Goal: Task Accomplishment & Management: Use online tool/utility

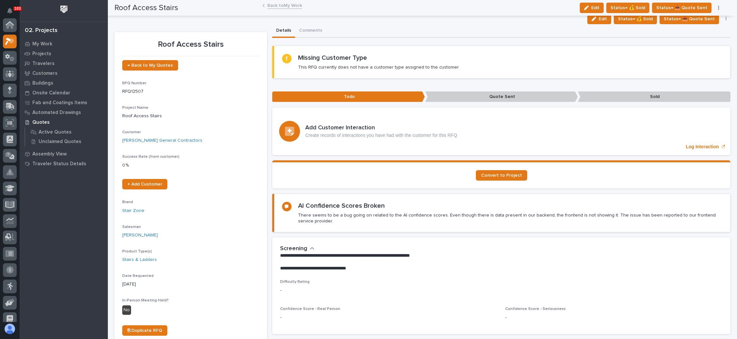
scroll to position [16, 0]
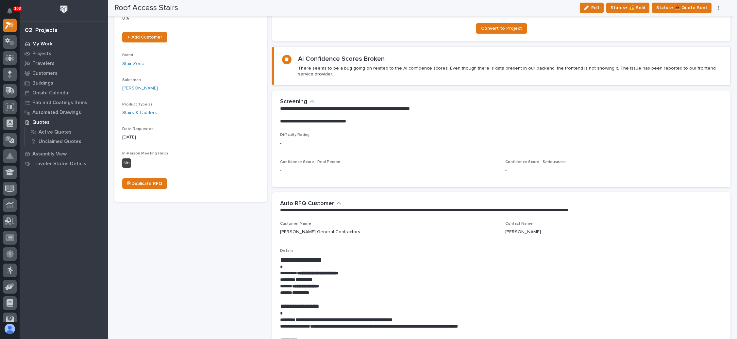
click at [46, 42] on p "My Work" at bounding box center [42, 44] width 20 height 6
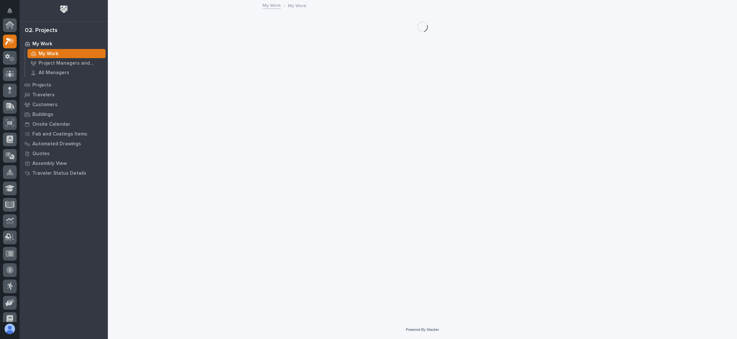
scroll to position [16, 0]
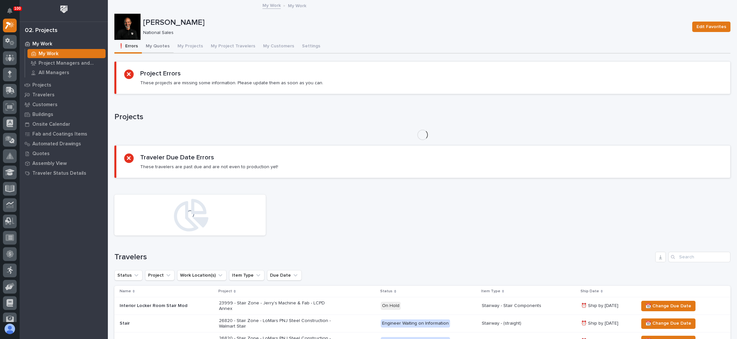
click at [162, 44] on button "My Quotes" at bounding box center [158, 47] width 32 height 14
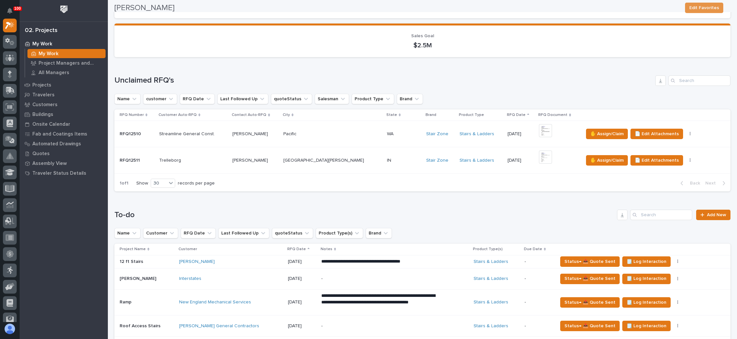
scroll to position [98, 0]
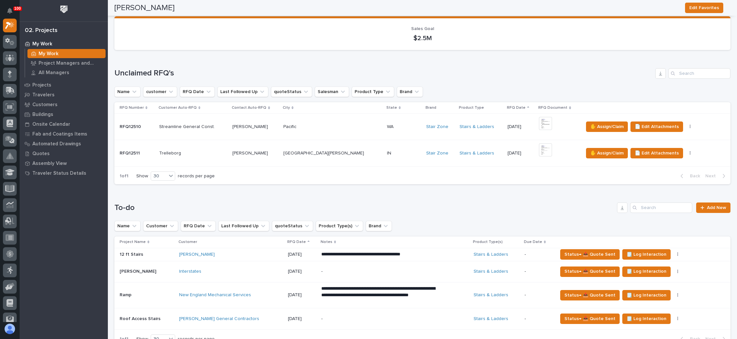
click at [387, 151] on p at bounding box center [404, 154] width 34 height 6
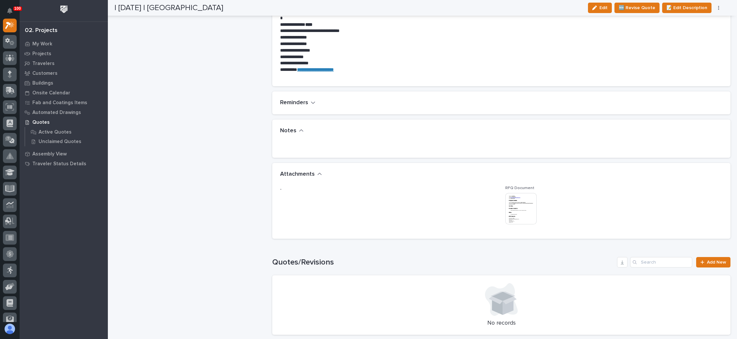
scroll to position [589, 0]
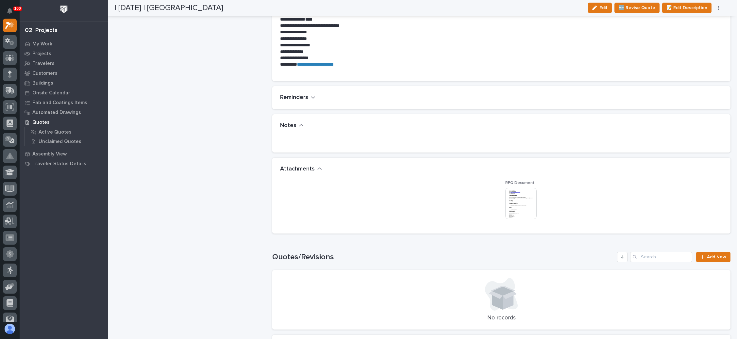
click at [528, 207] on img at bounding box center [520, 203] width 31 height 31
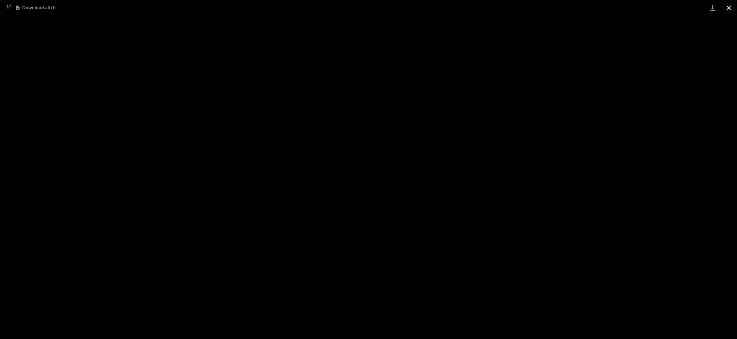
click at [730, 9] on button "Close gallery" at bounding box center [729, 7] width 16 height 15
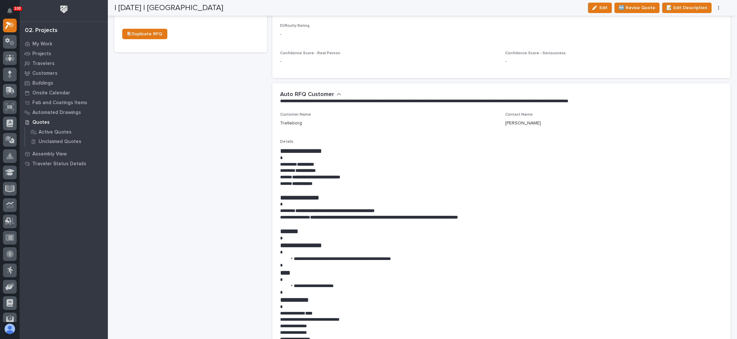
scroll to position [245, 0]
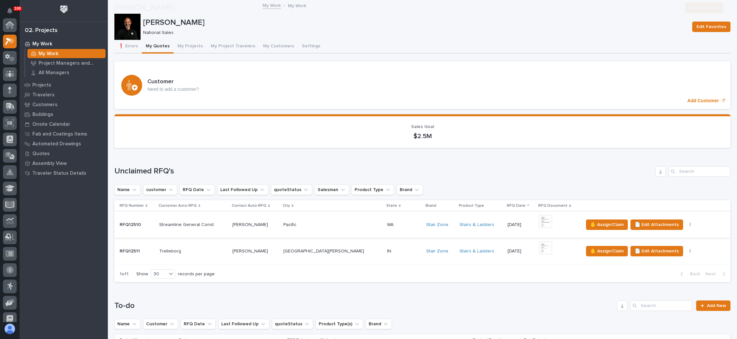
scroll to position [98, 0]
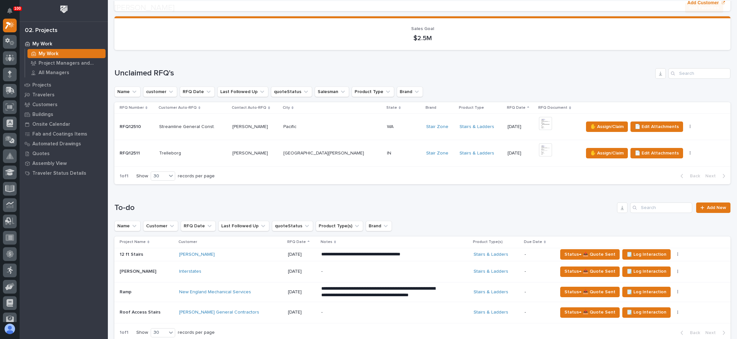
click at [461, 125] on div "Stairs & Ladders" at bounding box center [481, 127] width 43 height 6
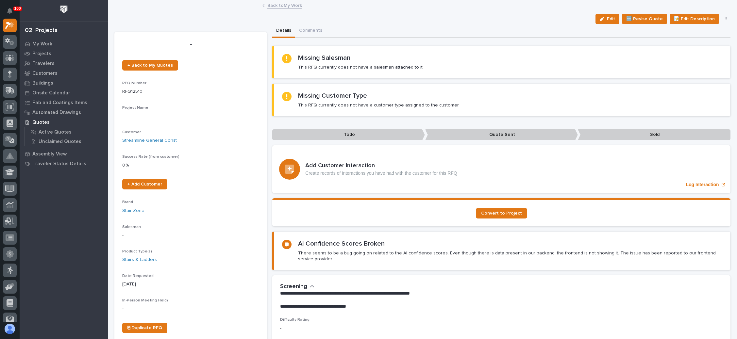
click at [722, 17] on button "button" at bounding box center [726, 19] width 9 height 5
click at [691, 50] on span "✋ Assign/Claim" at bounding box center [689, 53] width 33 height 8
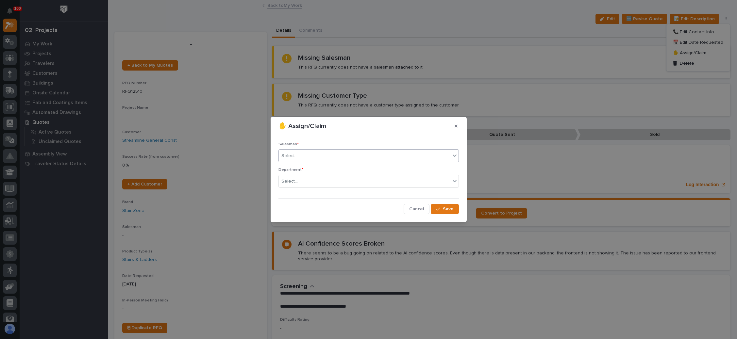
click at [307, 154] on div "Select..." at bounding box center [365, 156] width 172 height 11
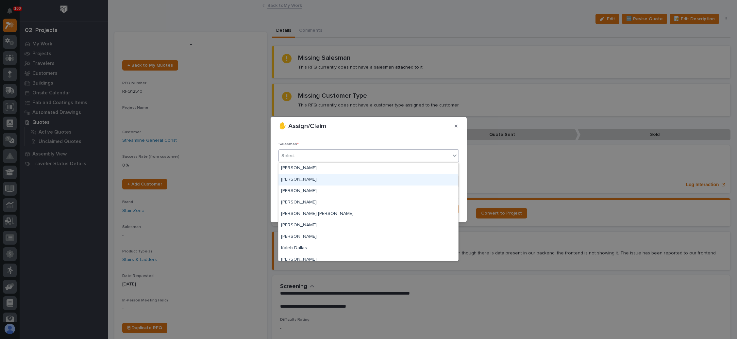
click at [305, 178] on div "[PERSON_NAME]" at bounding box center [369, 179] width 180 height 11
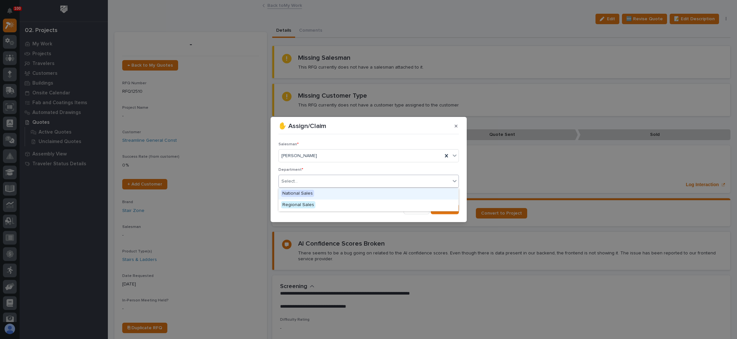
click at [306, 180] on div "Select..." at bounding box center [365, 181] width 172 height 11
click at [304, 190] on span "National Sales" at bounding box center [297, 193] width 33 height 7
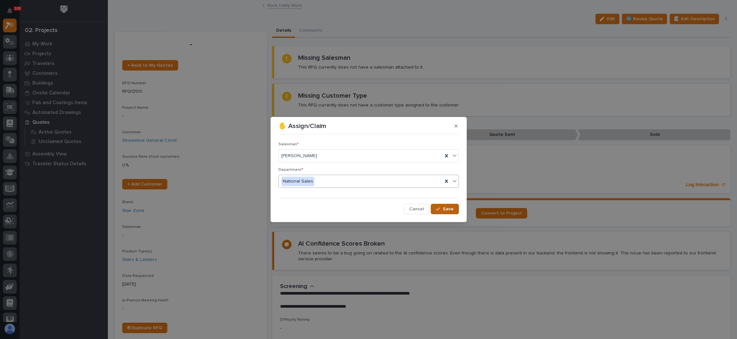
click at [440, 210] on icon "button" at bounding box center [438, 209] width 4 height 5
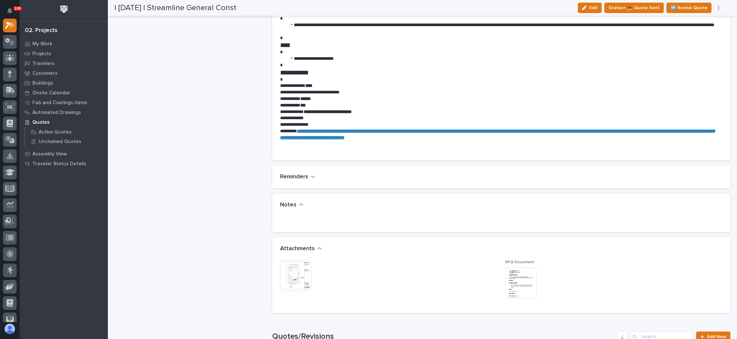
scroll to position [539, 0]
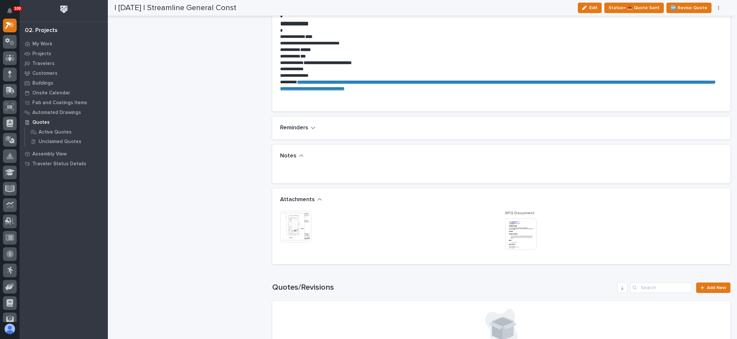
click at [517, 227] on img at bounding box center [520, 234] width 31 height 31
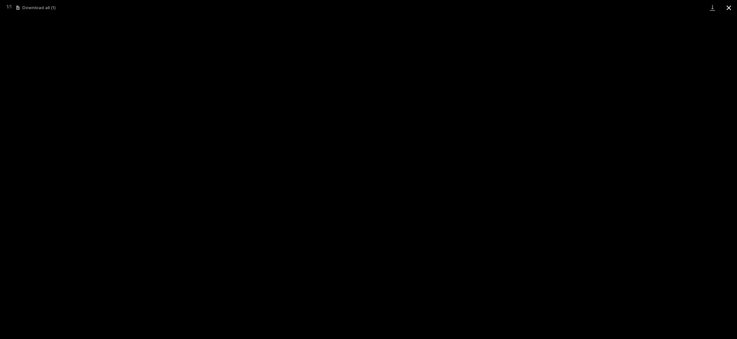
click at [726, 4] on button "Close gallery" at bounding box center [729, 7] width 16 height 15
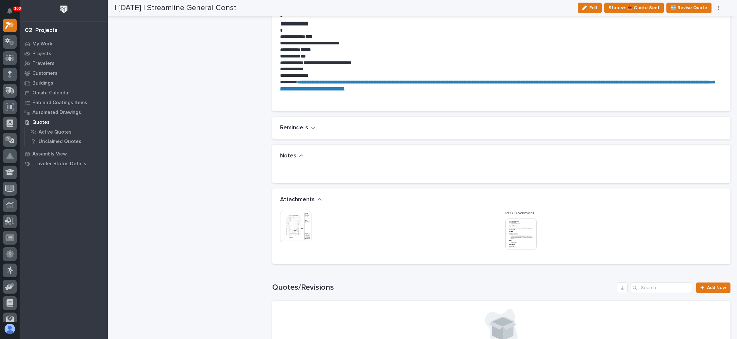
click at [301, 224] on img at bounding box center [295, 226] width 31 height 31
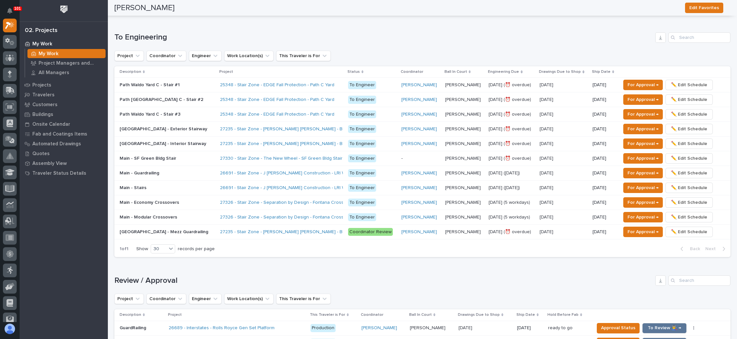
scroll to position [483, 0]
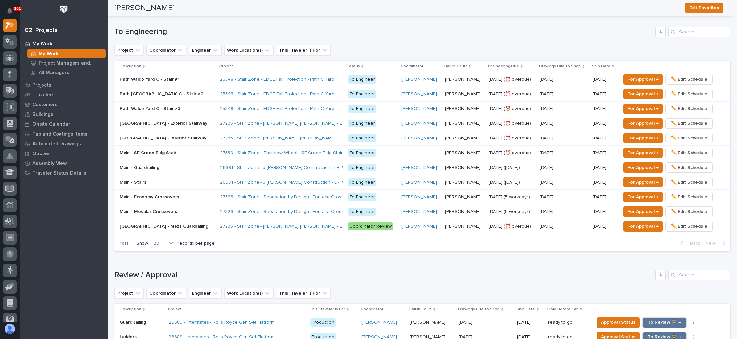
click at [462, 76] on p "Jacob Stayton" at bounding box center [463, 79] width 37 height 7
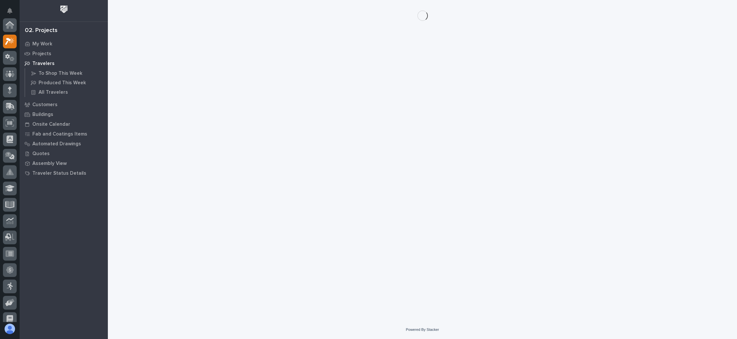
scroll to position [16, 0]
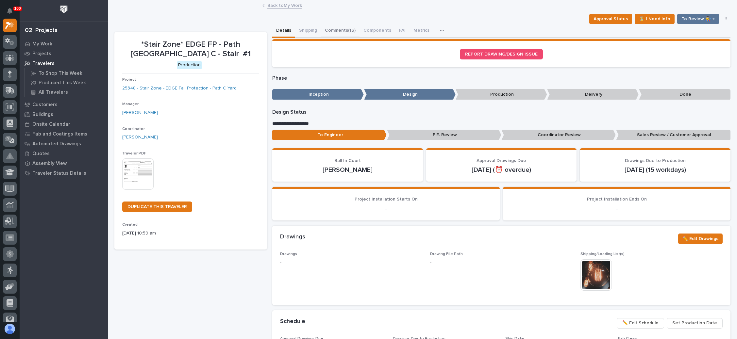
click at [346, 27] on button "Comments (16)" at bounding box center [340, 31] width 39 height 14
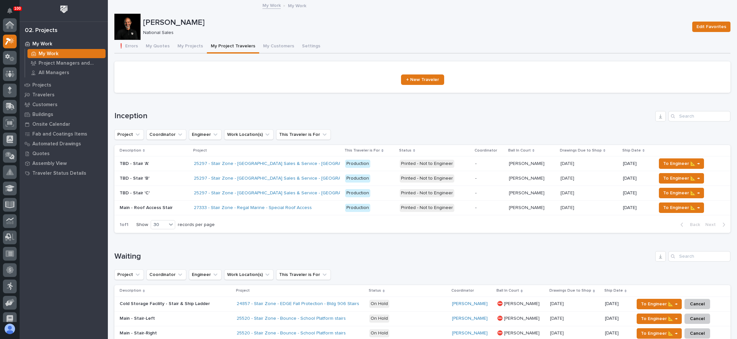
scroll to position [16, 0]
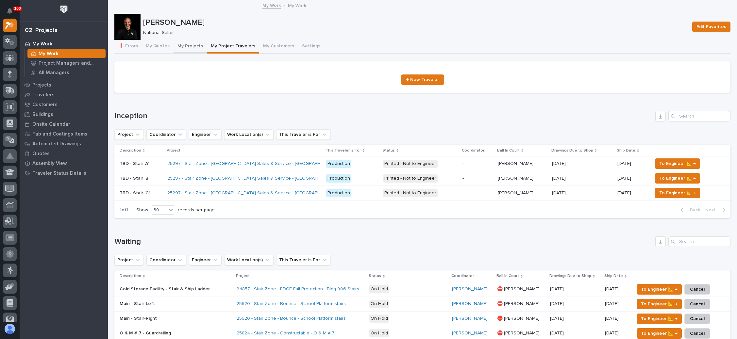
click at [182, 43] on button "My Projects" at bounding box center [190, 47] width 33 height 14
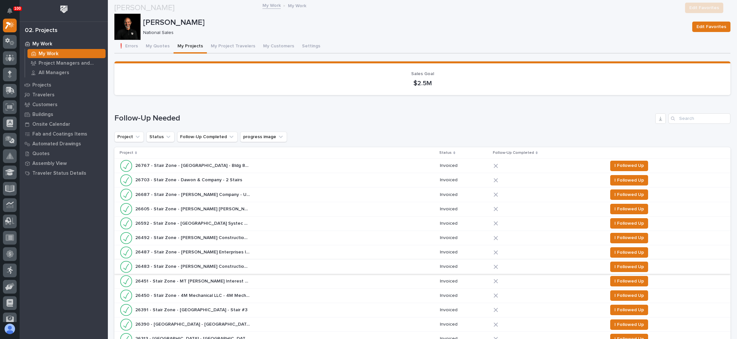
scroll to position [294, 0]
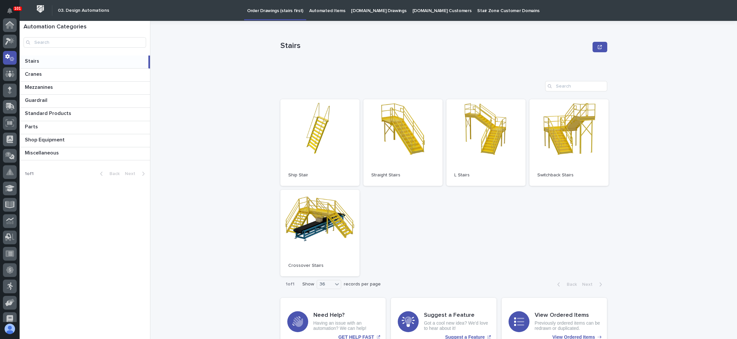
scroll to position [32, 0]
click at [425, 8] on p "StairZone.com Customers" at bounding box center [442, 7] width 59 height 14
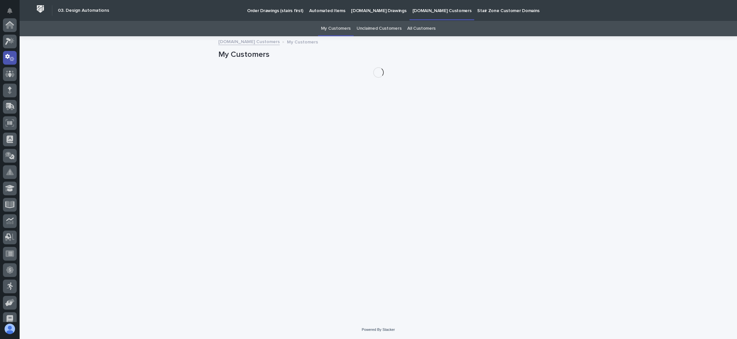
scroll to position [32, 0]
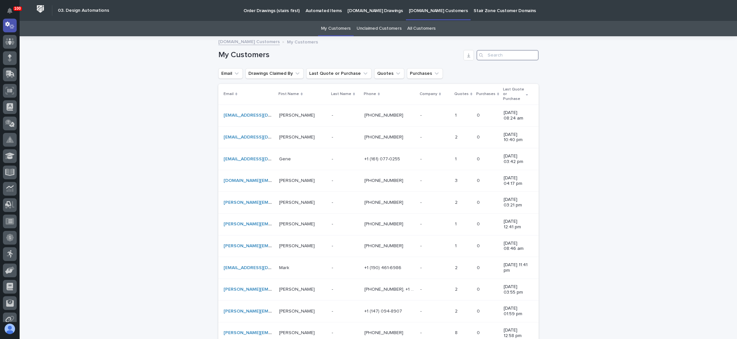
click at [495, 56] on input "Search" at bounding box center [508, 55] width 62 height 10
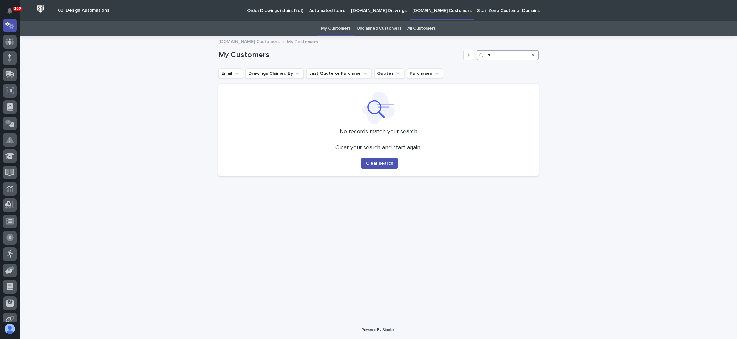
type input "t"
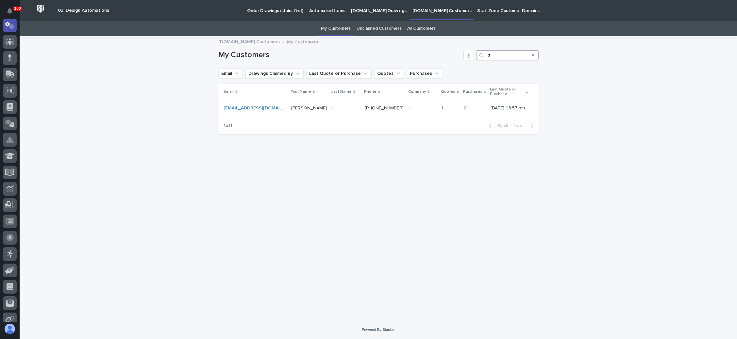
type input "t"
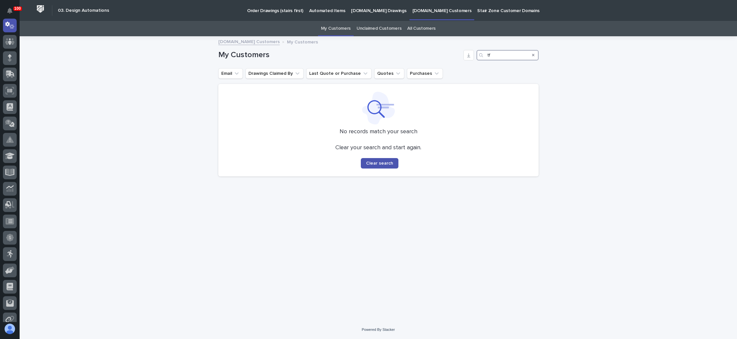
type input "t"
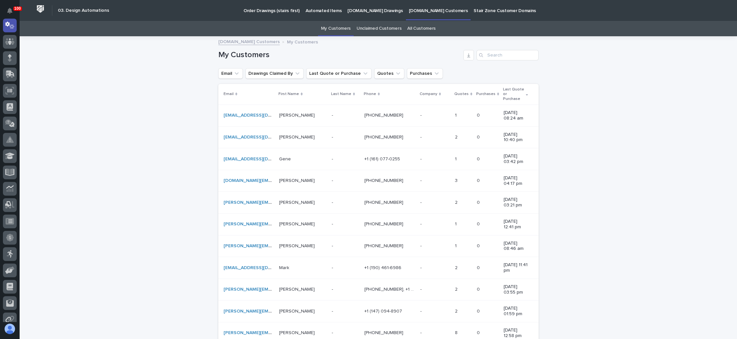
click at [418, 29] on link "All Customers" at bounding box center [421, 28] width 28 height 15
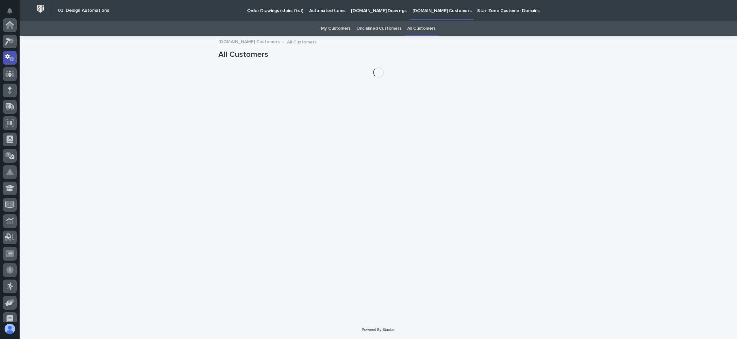
scroll to position [32, 0]
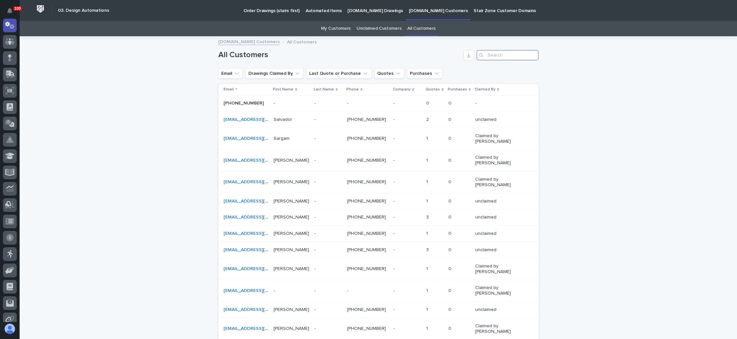
click at [489, 56] on input "Search" at bounding box center [508, 55] width 62 height 10
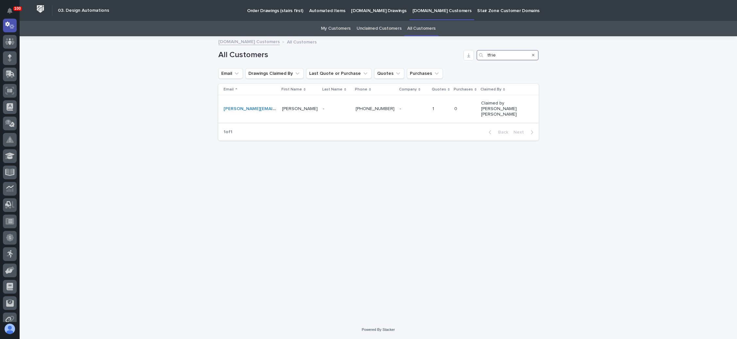
type input "tfrie"
click at [408, 106] on p at bounding box center [413, 109] width 27 height 6
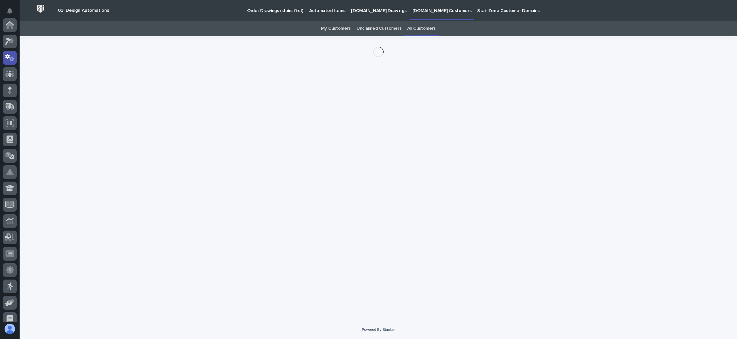
scroll to position [32, 0]
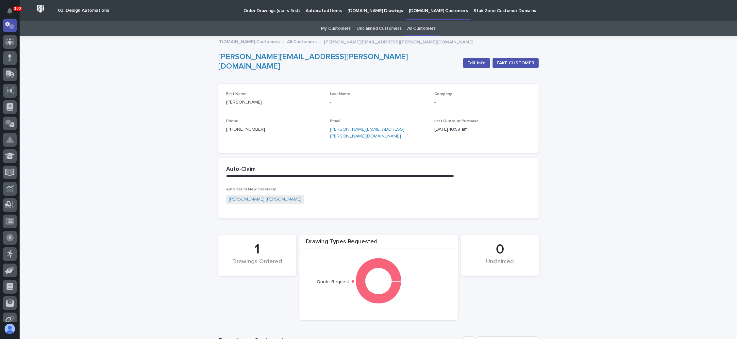
click at [414, 28] on link "All Customers" at bounding box center [421, 28] width 28 height 15
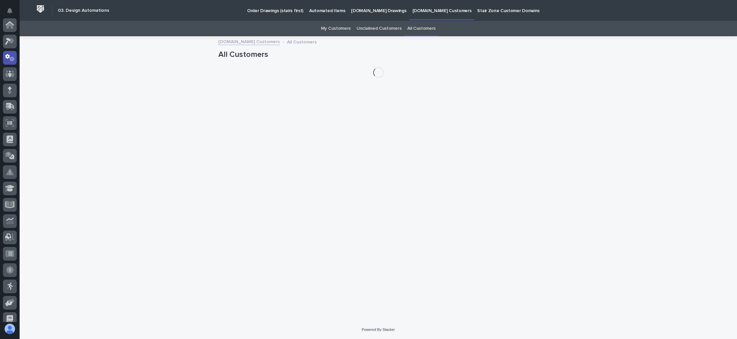
scroll to position [32, 0]
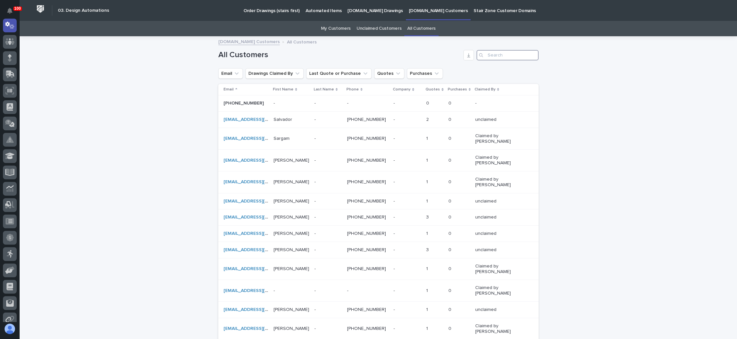
click at [487, 54] on input "Search" at bounding box center [508, 55] width 62 height 10
type input "f"
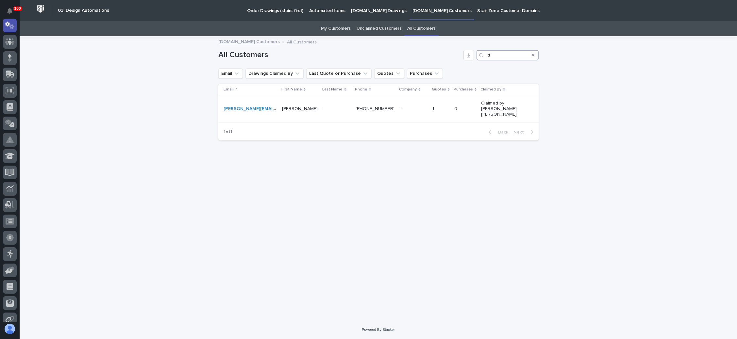
type input "t"
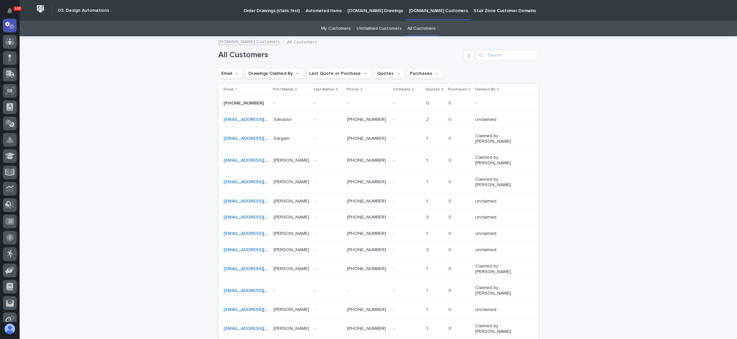
click at [370, 7] on p "[DOMAIN_NAME] Drawings" at bounding box center [375, 7] width 55 height 14
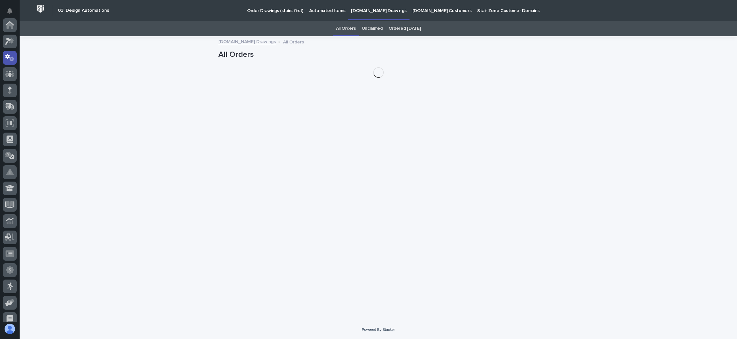
scroll to position [32, 0]
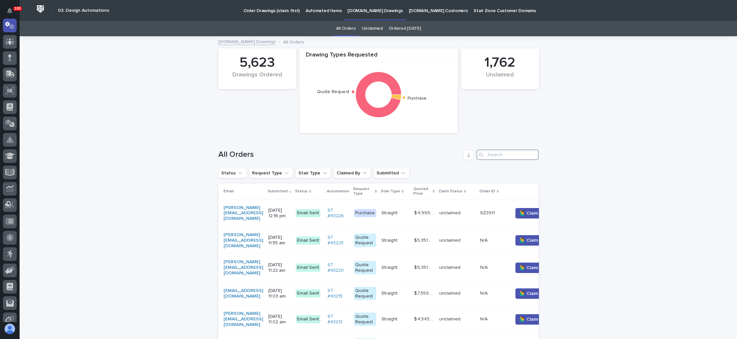
click at [495, 154] on input "Search" at bounding box center [508, 155] width 62 height 10
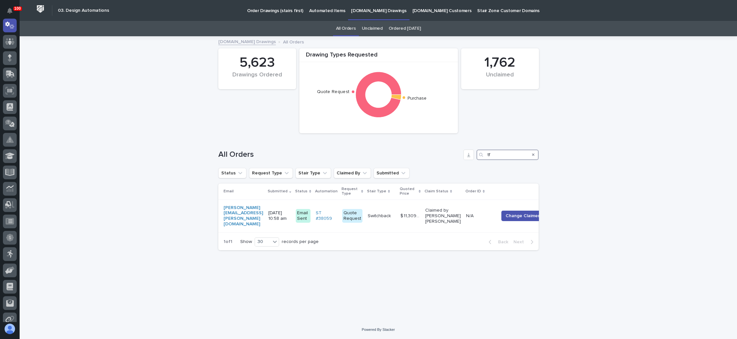
type input "t"
type input "tfried"
click at [534, 154] on icon "Search" at bounding box center [533, 155] width 3 height 4
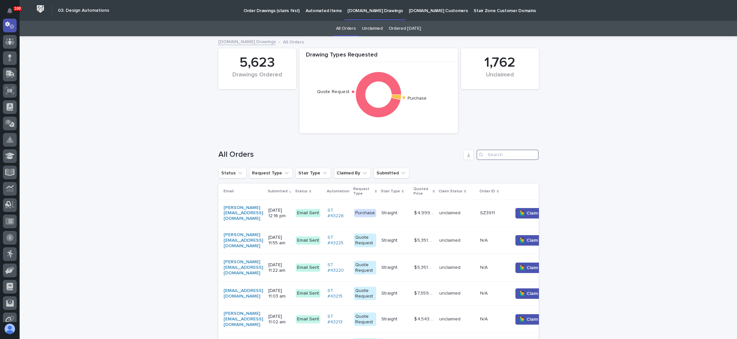
click at [489, 154] on input "Search" at bounding box center [508, 155] width 62 height 10
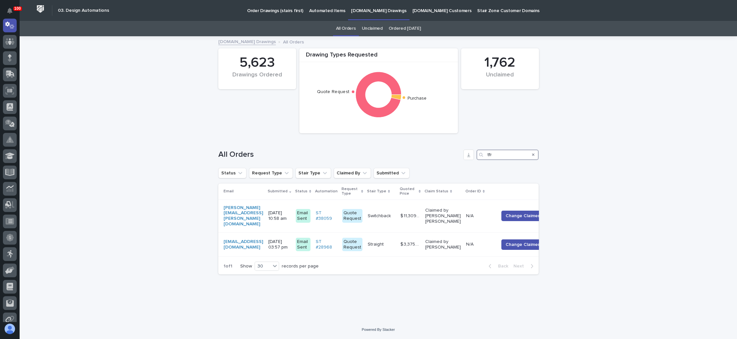
type input "tfr"
click at [532, 155] on icon "Search" at bounding box center [533, 155] width 3 height 4
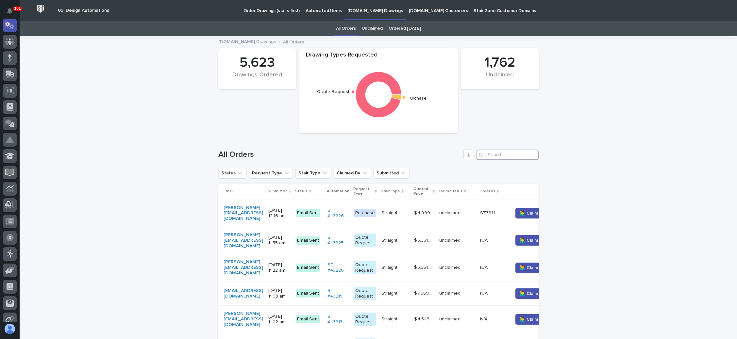
click at [496, 155] on input "Search" at bounding box center [508, 155] width 62 height 10
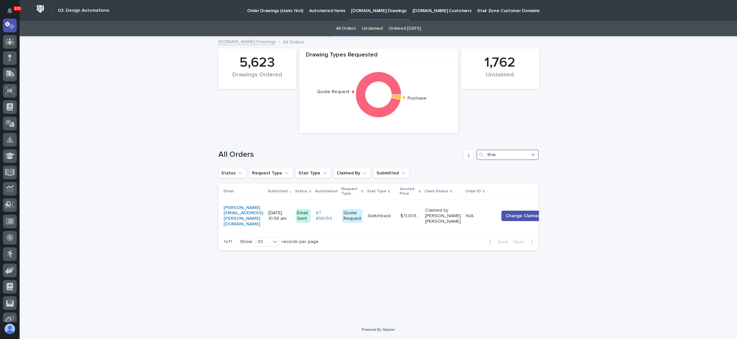
type input "tfrie"
click at [533, 155] on icon "Search" at bounding box center [533, 155] width 3 height 4
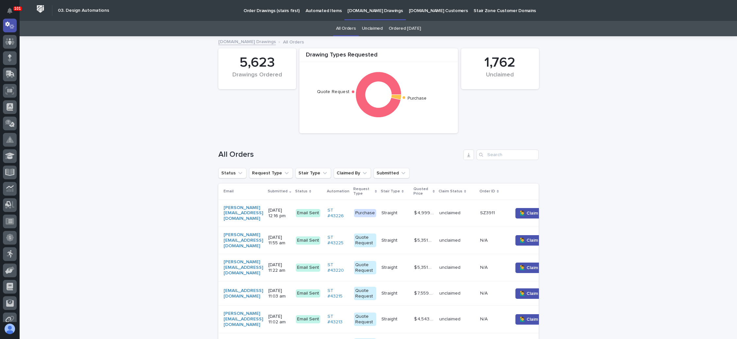
click at [272, 8] on p "Order Drawings (stairs first)" at bounding box center [272, 7] width 56 height 14
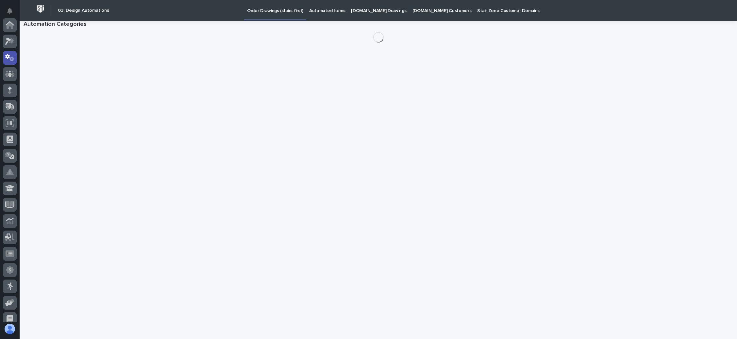
scroll to position [32, 0]
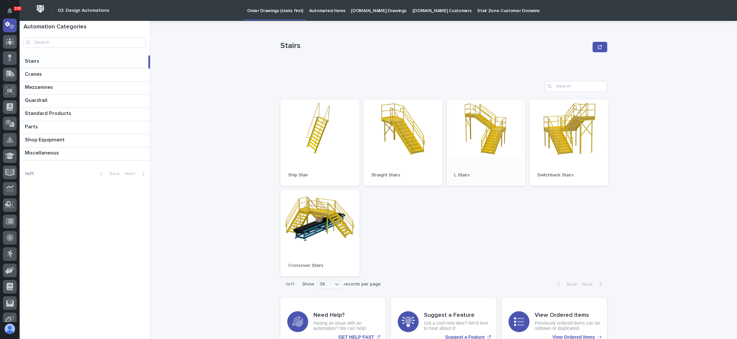
click at [491, 137] on link "Open" at bounding box center [486, 142] width 79 height 87
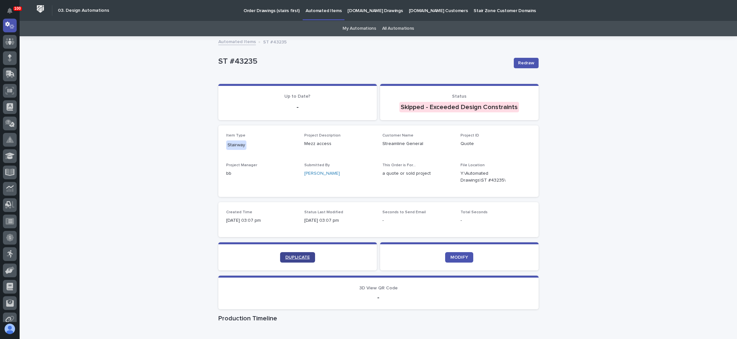
click at [297, 254] on link "DUPLICATE" at bounding box center [297, 257] width 35 height 10
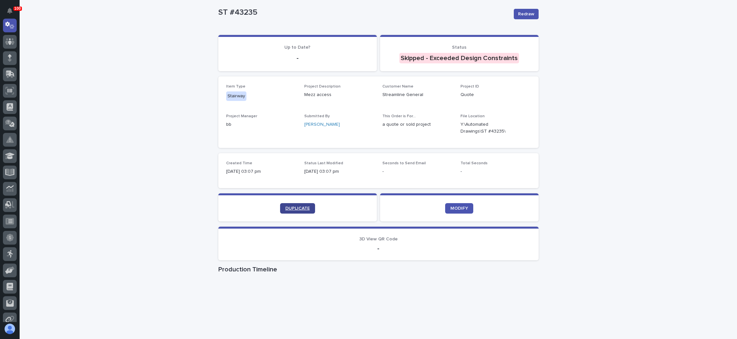
click at [295, 206] on link "DUPLICATE" at bounding box center [297, 208] width 35 height 10
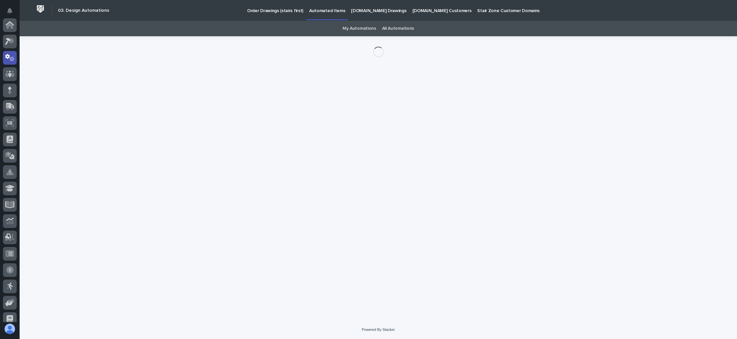
scroll to position [32, 0]
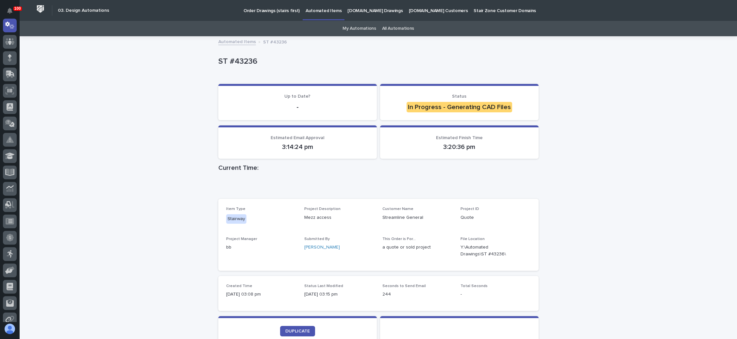
click at [368, 8] on p "[DOMAIN_NAME] Drawings" at bounding box center [375, 7] width 55 height 14
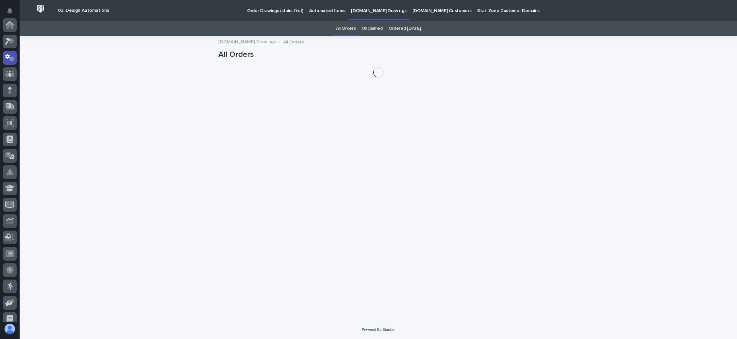
scroll to position [32, 0]
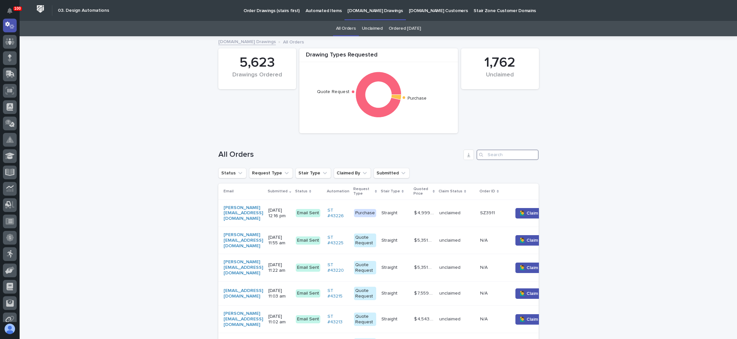
click at [505, 154] on input "Search" at bounding box center [508, 155] width 62 height 10
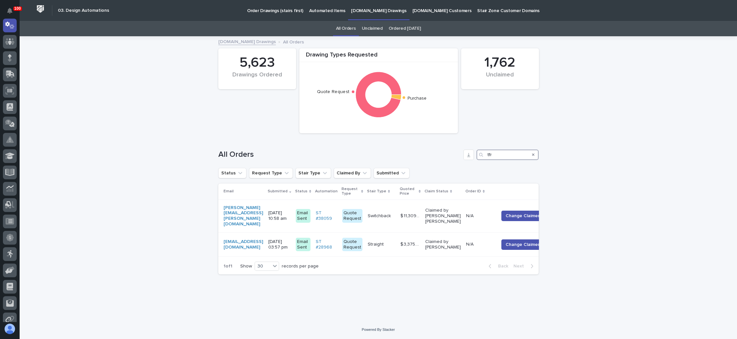
type input "tfr"
click at [534, 156] on icon "Search" at bounding box center [533, 155] width 3 height 3
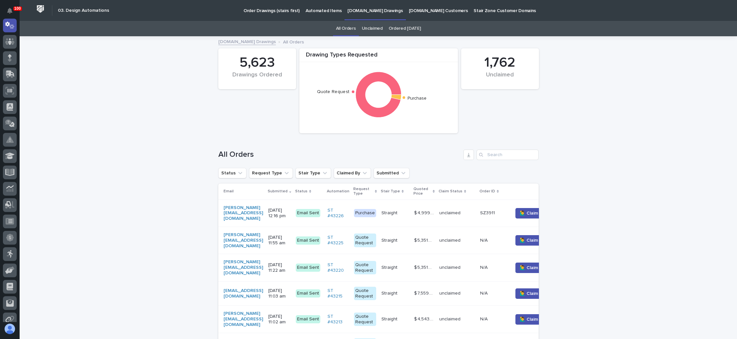
click at [490, 153] on input "Search" at bounding box center [508, 155] width 62 height 10
click at [268, 9] on p "Order Drawings (stairs first)" at bounding box center [272, 7] width 56 height 14
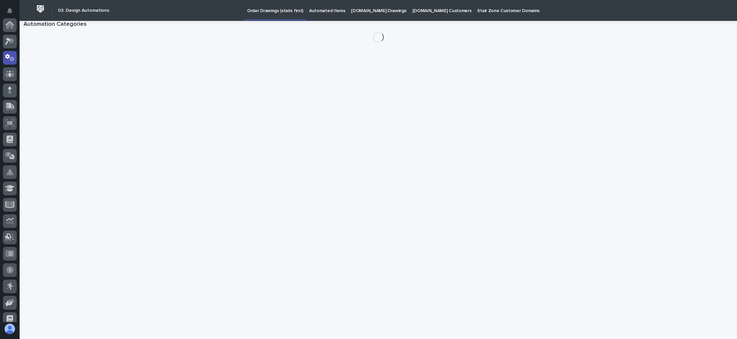
scroll to position [32, 0]
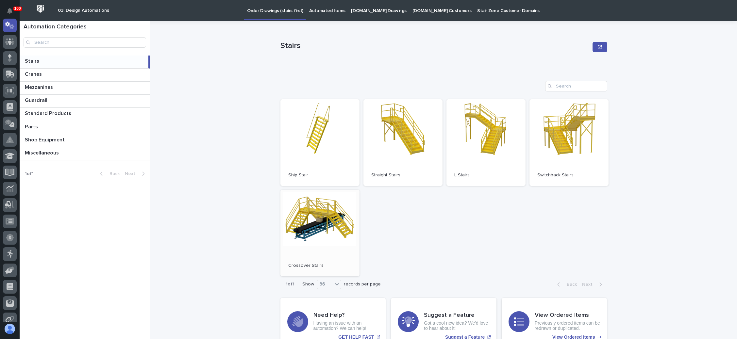
click at [328, 221] on link "Open" at bounding box center [320, 233] width 79 height 87
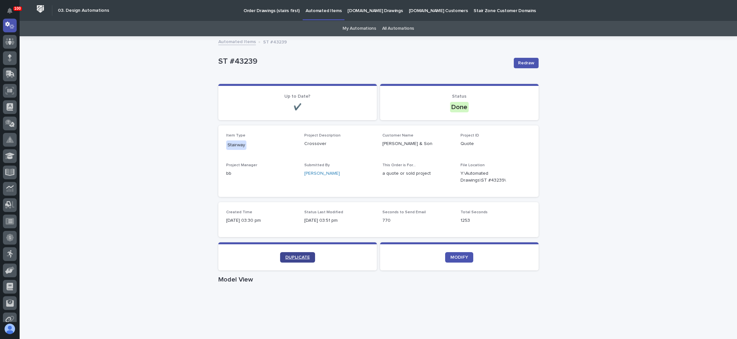
click at [289, 254] on link "DUPLICATE" at bounding box center [297, 257] width 35 height 10
